Goal: Use online tool/utility

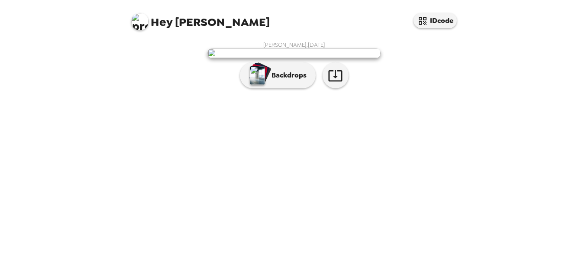
scroll to position [35, 0]
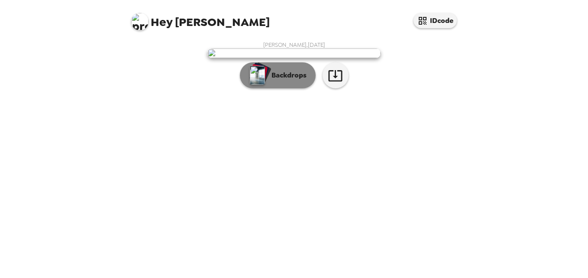
click at [292, 80] on p "Backdrops" at bounding box center [286, 75] width 39 height 10
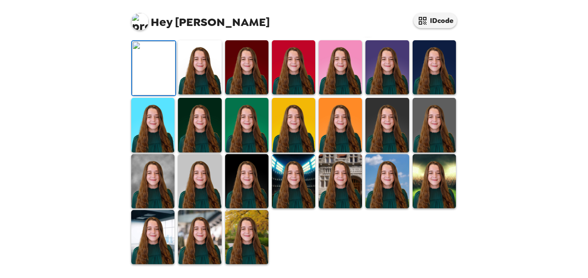
scroll to position [247, 0]
click at [159, 193] on img at bounding box center [152, 181] width 43 height 54
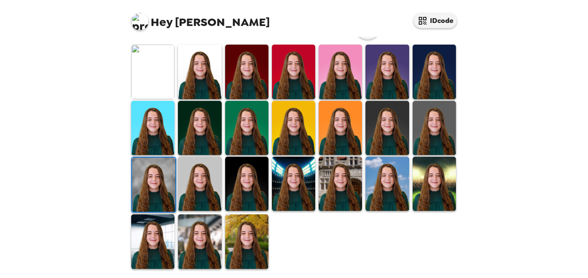
click at [209, 242] on img at bounding box center [199, 241] width 43 height 54
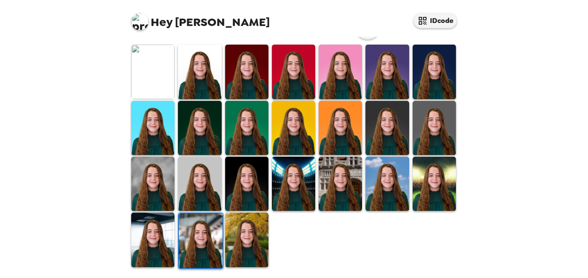
click at [253, 246] on img at bounding box center [246, 239] width 43 height 54
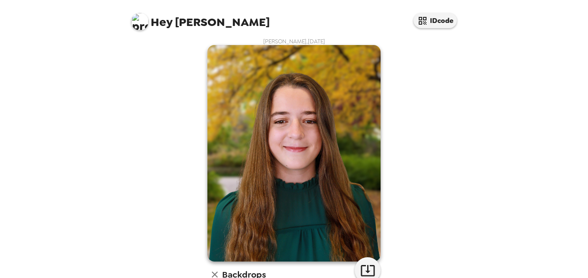
scroll to position [0, 0]
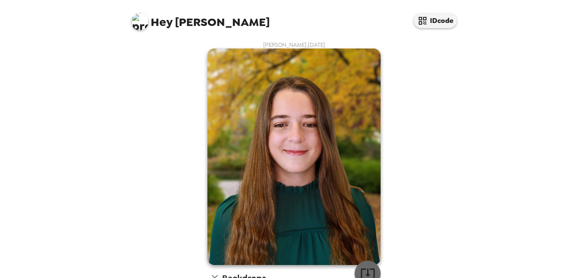
click at [361, 270] on icon "button" at bounding box center [367, 273] width 15 height 15
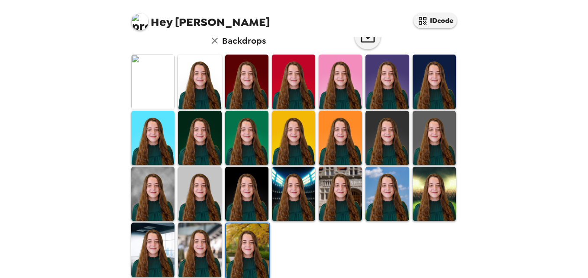
scroll to position [241, 0]
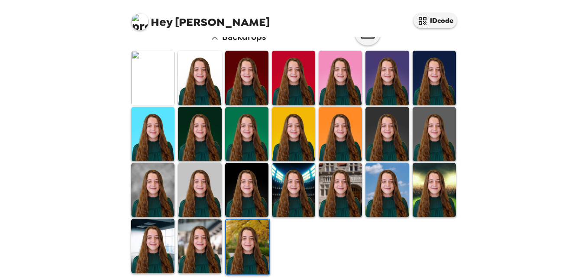
click at [154, 187] on img at bounding box center [152, 190] width 43 height 54
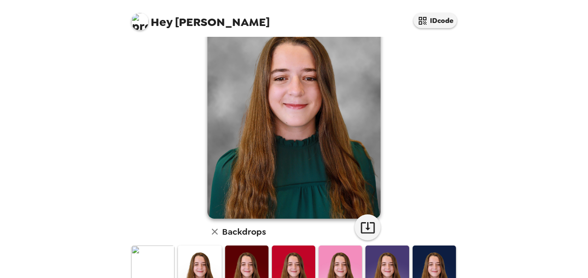
scroll to position [77, 0]
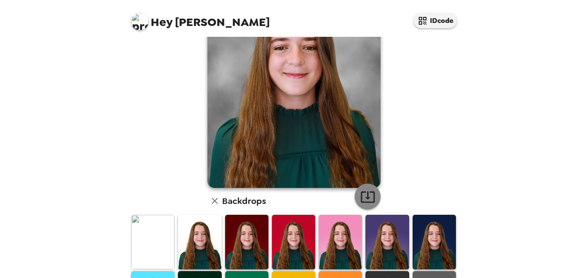
click at [356, 202] on button "button" at bounding box center [367, 196] width 26 height 26
